Goal: Browse casually

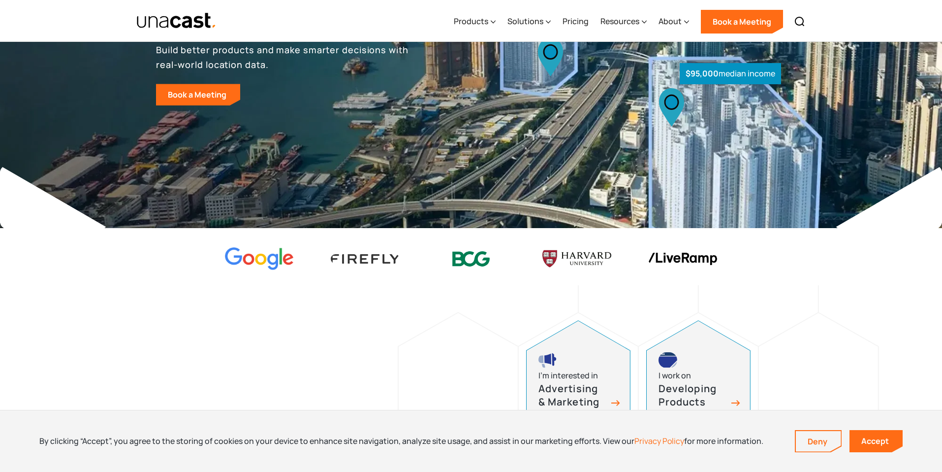
click at [95, 206] on img at bounding box center [54, 197] width 108 height 64
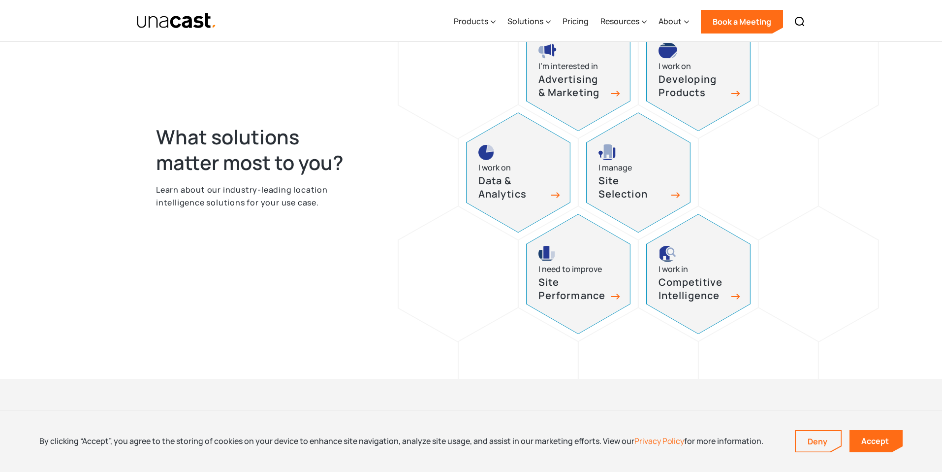
scroll to position [428, 0]
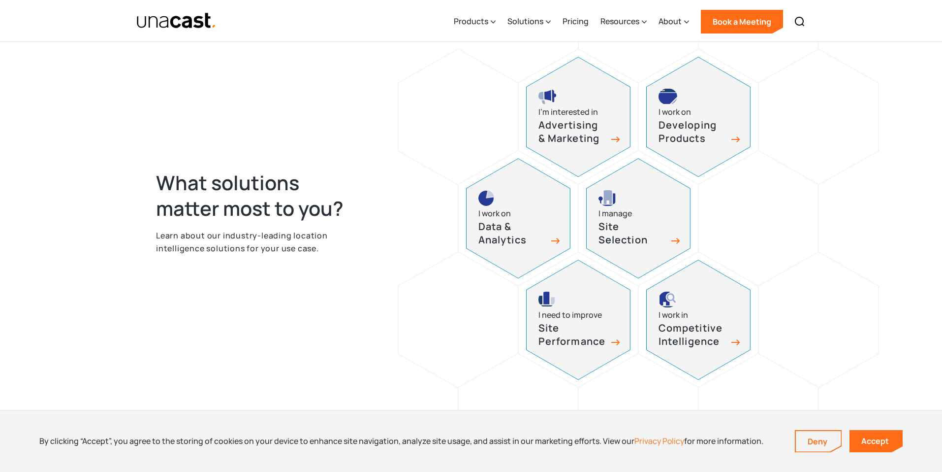
click at [170, 192] on h2 "What solutions matter most to you?" at bounding box center [260, 195] width 208 height 51
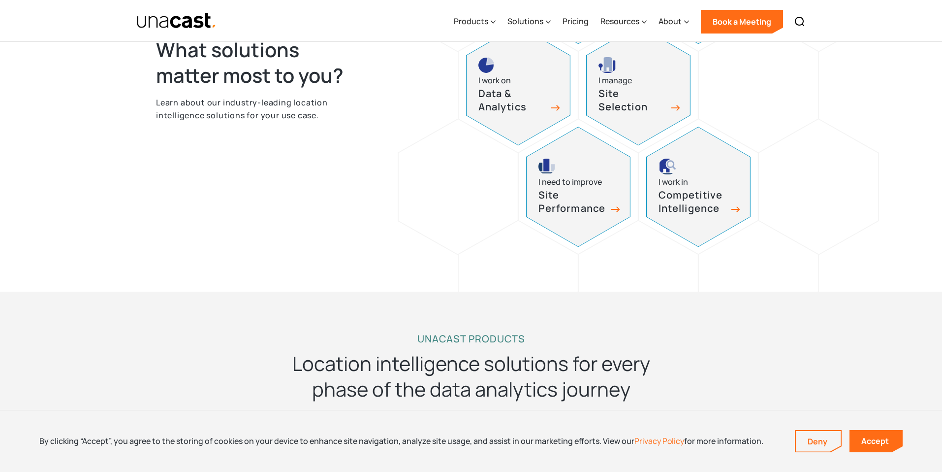
click at [134, 228] on div "What solutions matter most to you? Learn about our industry-leading location in…" at bounding box center [471, 90] width 942 height 403
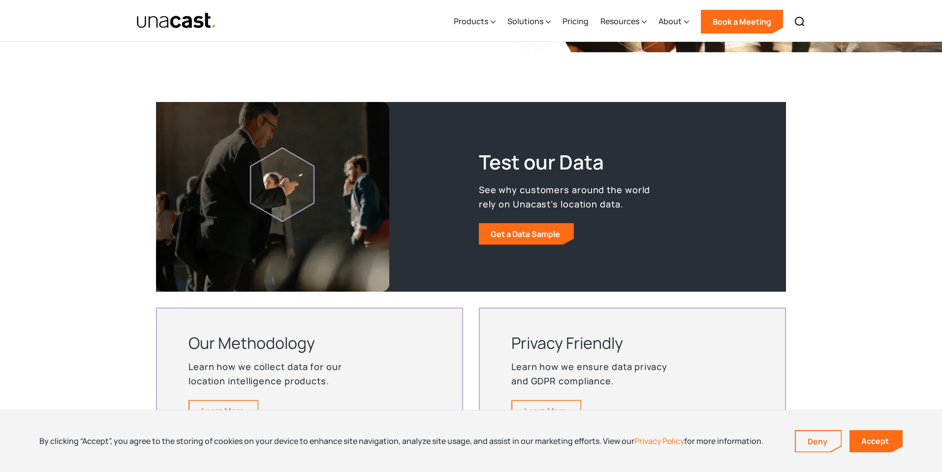
scroll to position [1774, 0]
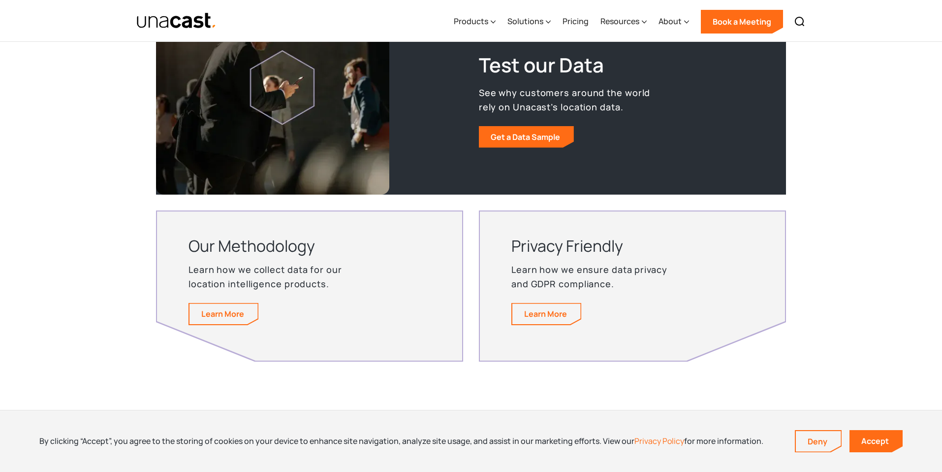
click at [99, 250] on div "Test our Data See why customers around the world rely on Unacast’s location dat…" at bounding box center [471, 183] width 942 height 376
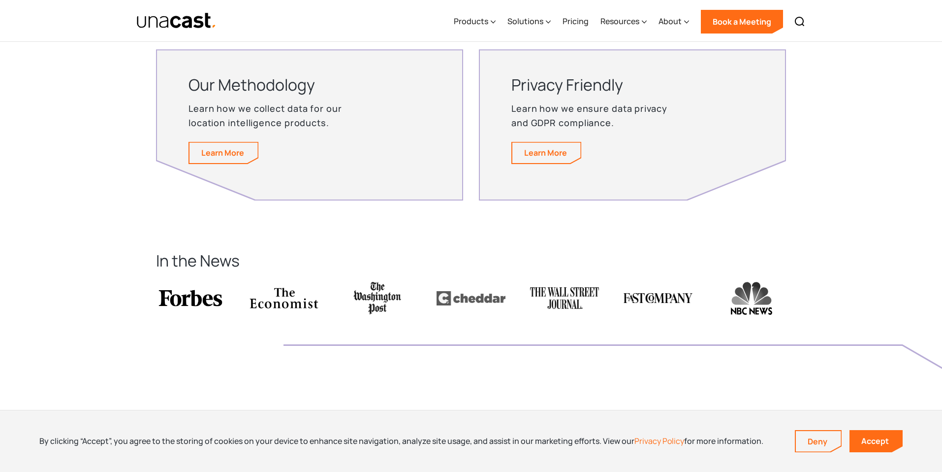
click at [99, 250] on section "In the News" at bounding box center [471, 297] width 942 height 175
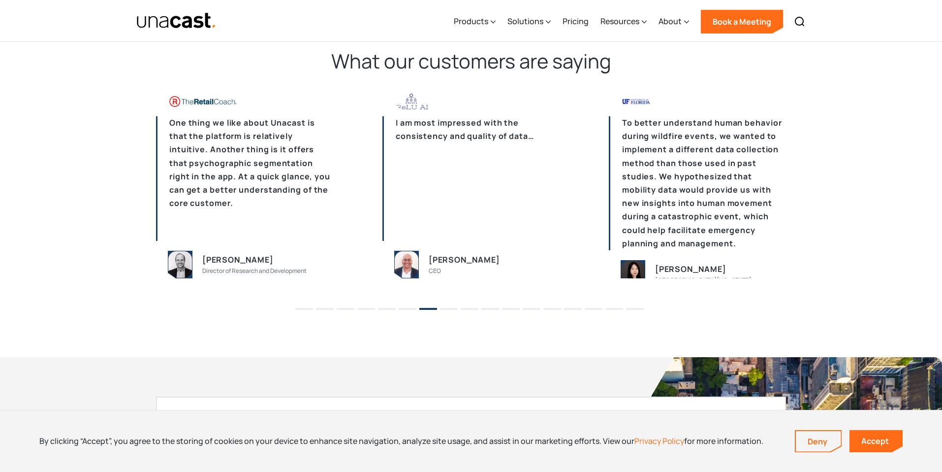
scroll to position [2406, 0]
click at [216, 172] on p "One thing we like about Unacast is that the platform is relatively intuitive. A…" at bounding box center [244, 179] width 177 height 125
click at [300, 308] on li "1" at bounding box center [304, 306] width 18 height 15
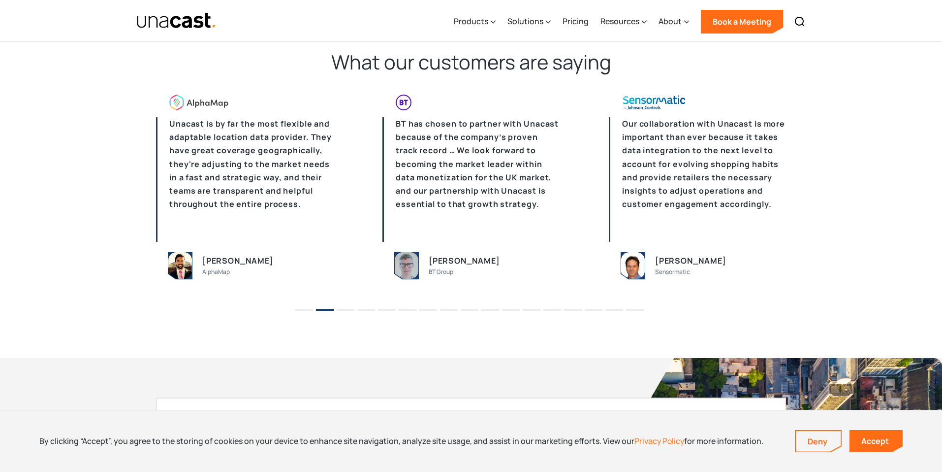
click at [305, 307] on li "1" at bounding box center [304, 306] width 18 height 15
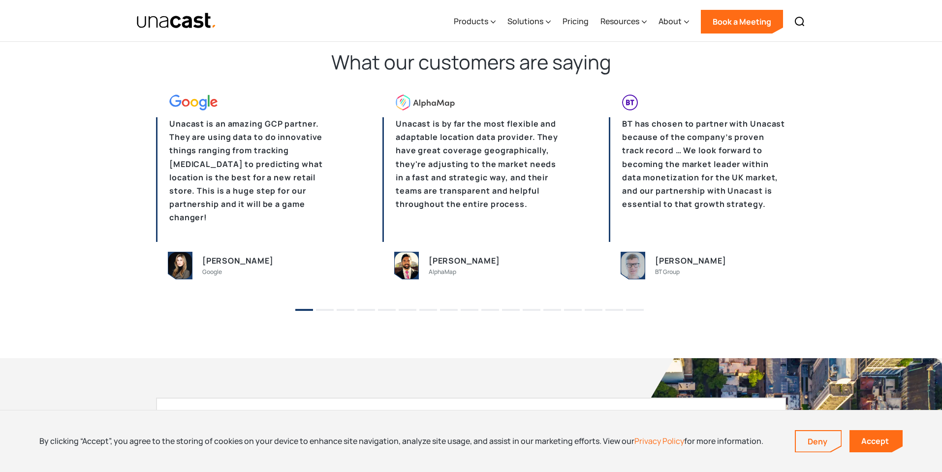
click at [305, 308] on li "1" at bounding box center [304, 306] width 18 height 15
click at [325, 310] on button "2" at bounding box center [325, 310] width 18 height 2
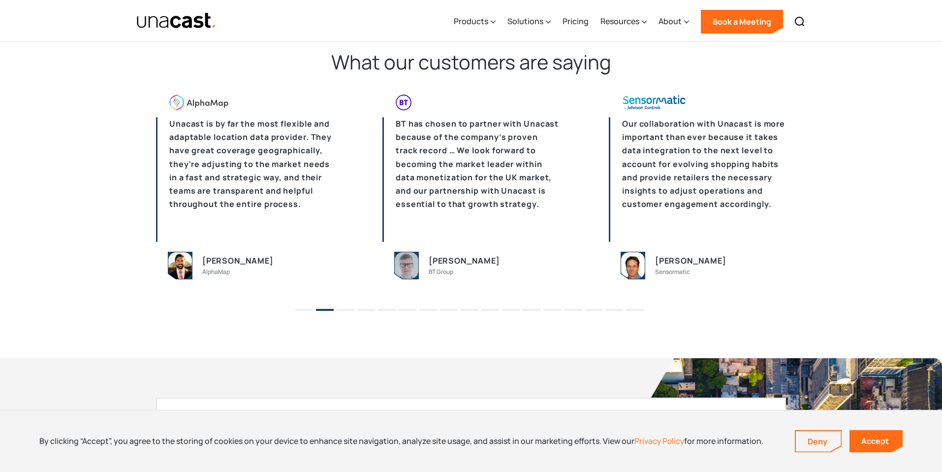
click at [342, 309] on button "3" at bounding box center [346, 310] width 18 height 2
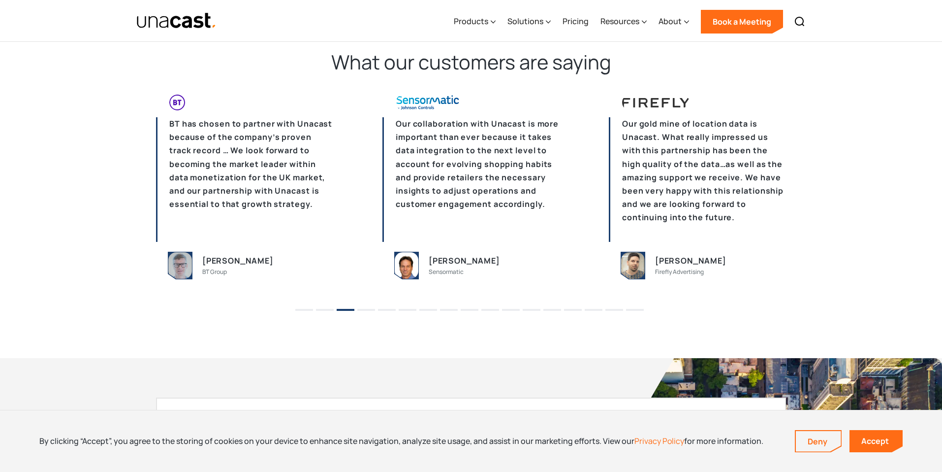
click at [365, 309] on button "4" at bounding box center [366, 310] width 18 height 2
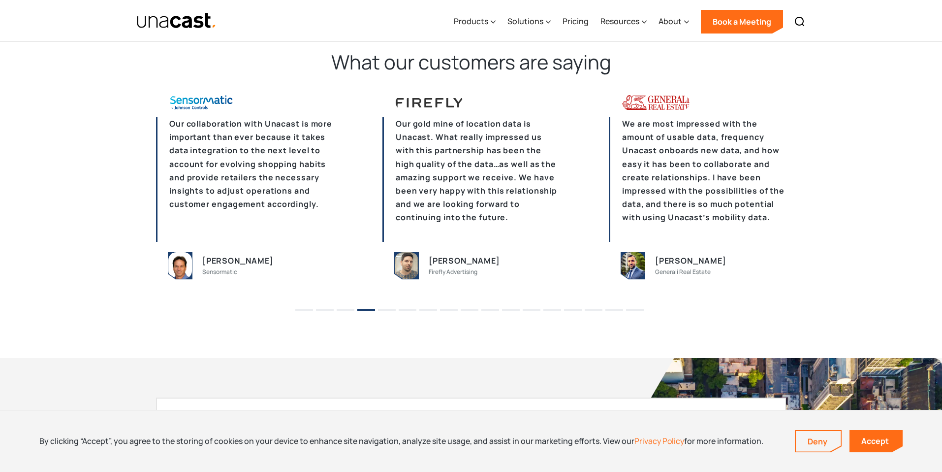
click at [386, 306] on li "5" at bounding box center [387, 306] width 18 height 15
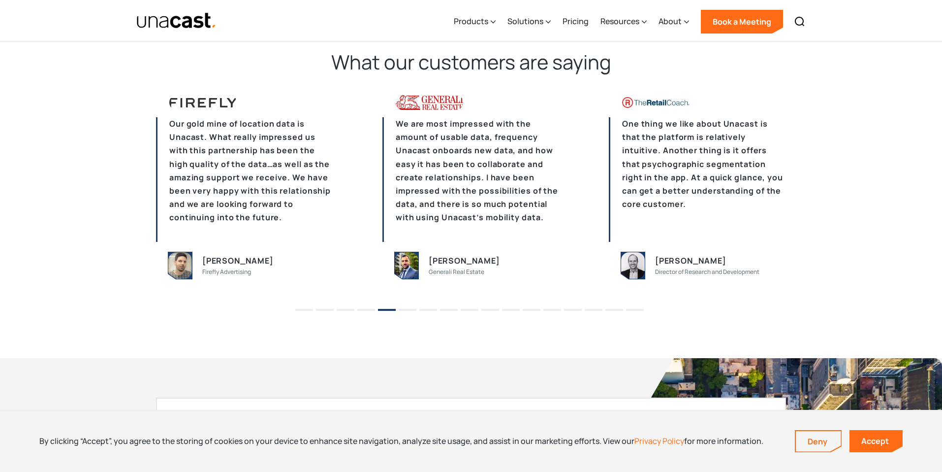
click at [413, 309] on button "6" at bounding box center [408, 310] width 18 height 2
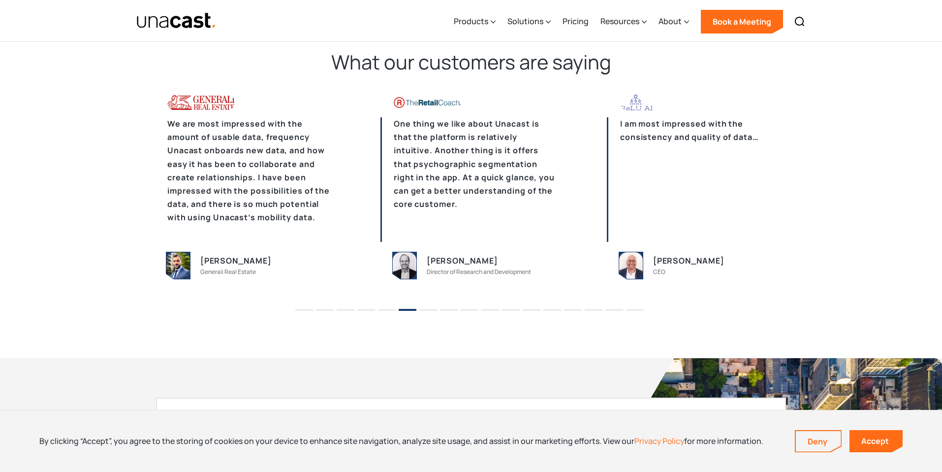
drag, startPoint x: 541, startPoint y: 274, endPoint x: 453, endPoint y: 259, distance: 88.4
click at [453, 259] on div "[PERSON_NAME] Director of Research and Development" at bounding box center [492, 265] width 131 height 23
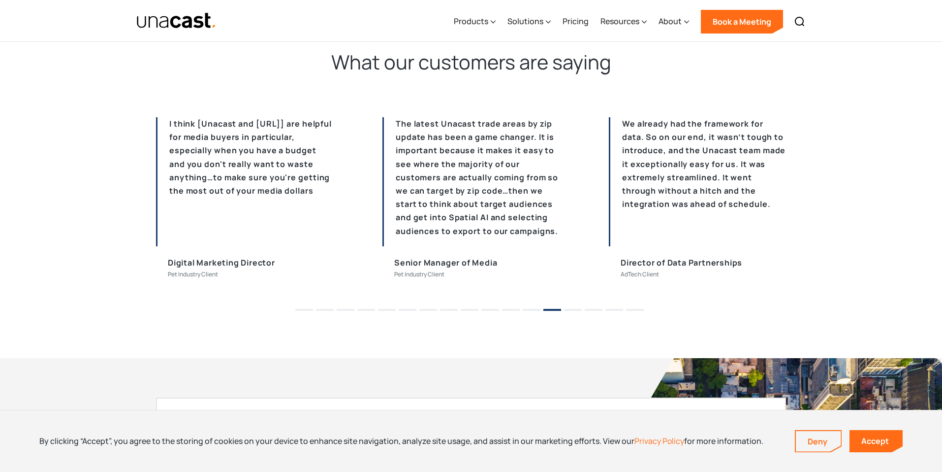
click at [571, 309] on button "14" at bounding box center [573, 310] width 18 height 2
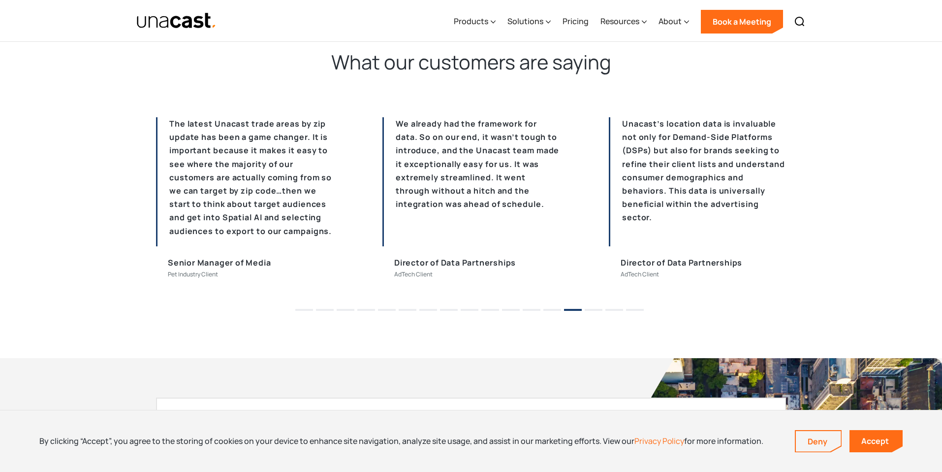
click at [587, 307] on li "15" at bounding box center [594, 306] width 18 height 15
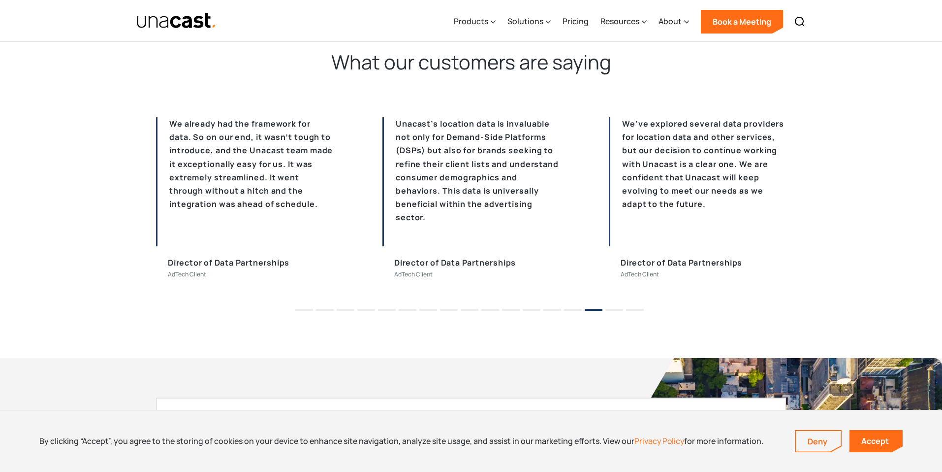
click at [605, 308] on li "16" at bounding box center [614, 306] width 18 height 15
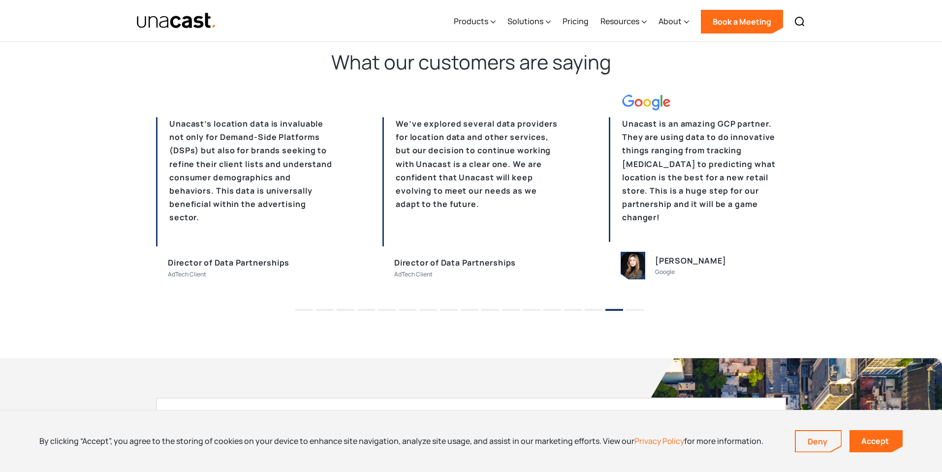
click at [631, 307] on li "17" at bounding box center [635, 306] width 18 height 15
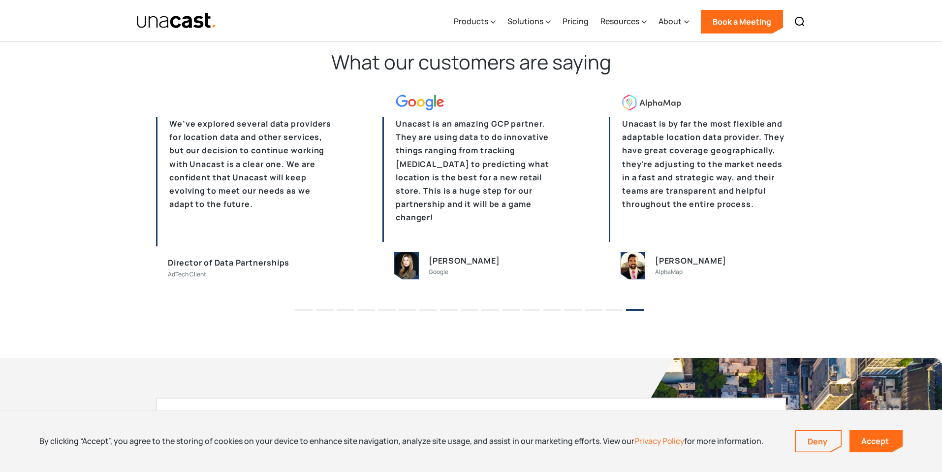
click at [299, 307] on li "1" at bounding box center [304, 306] width 18 height 15
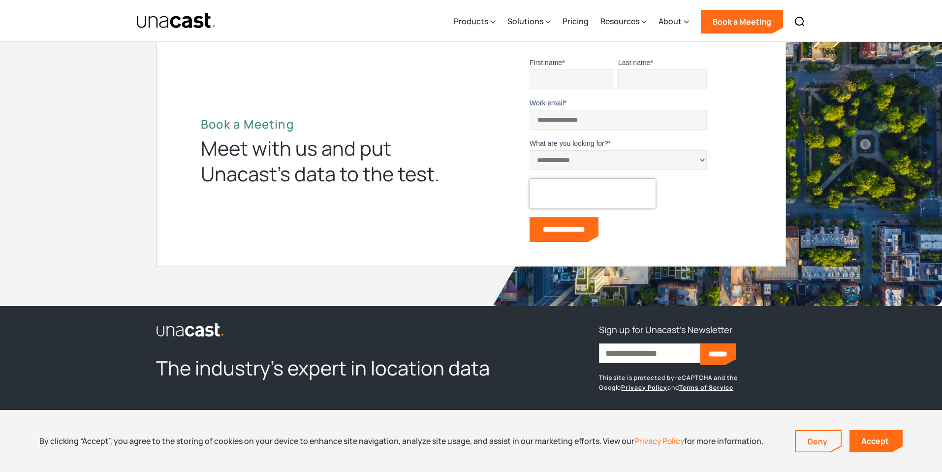
click at [87, 216] on div "**********" at bounding box center [471, 150] width 942 height 312
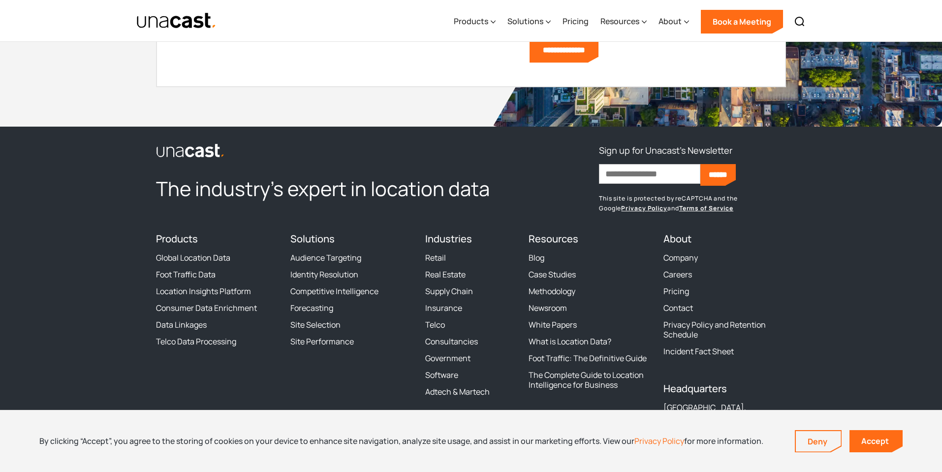
scroll to position [2989, 0]
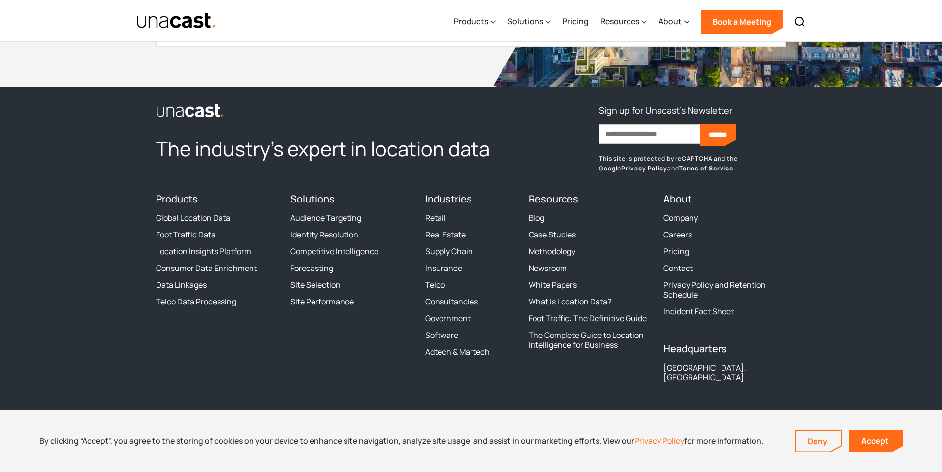
click at [93, 233] on footer "The industry’s expert in location data Sign up for Unacast's Newsletter First n…" at bounding box center [471, 284] width 942 height 395
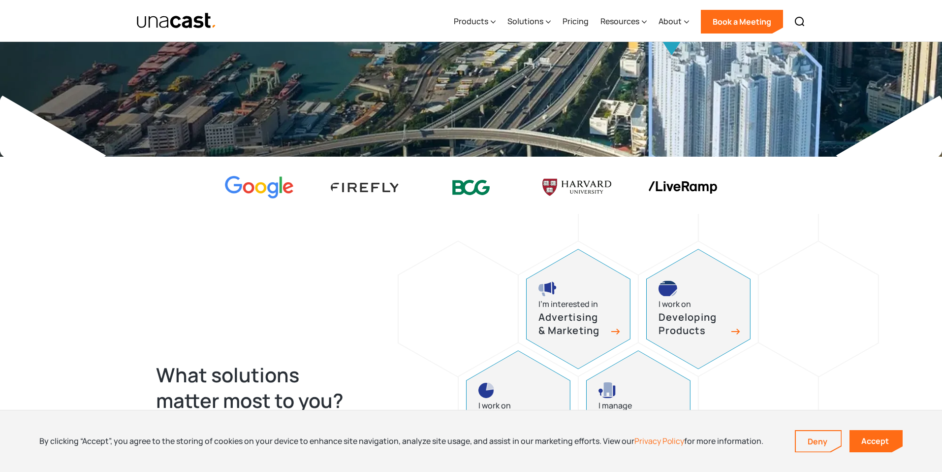
scroll to position [0, 0]
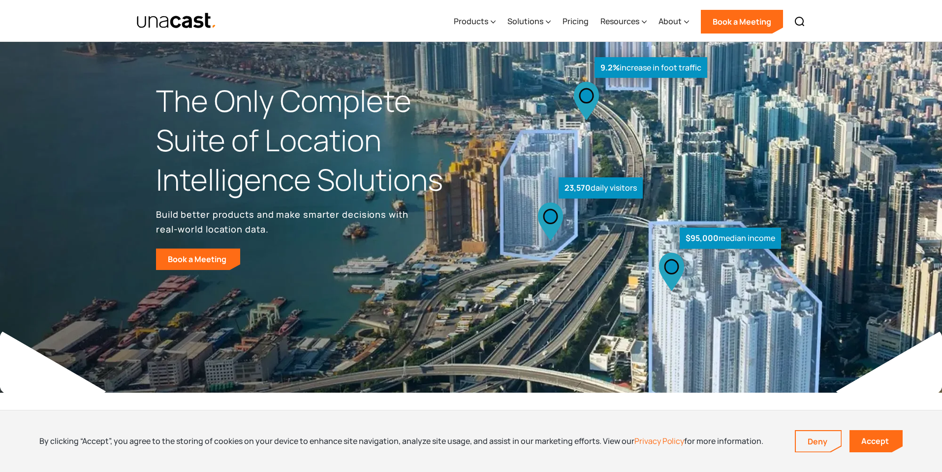
click at [77, 101] on img at bounding box center [471, 213] width 942 height 426
